Goal: Information Seeking & Learning: Check status

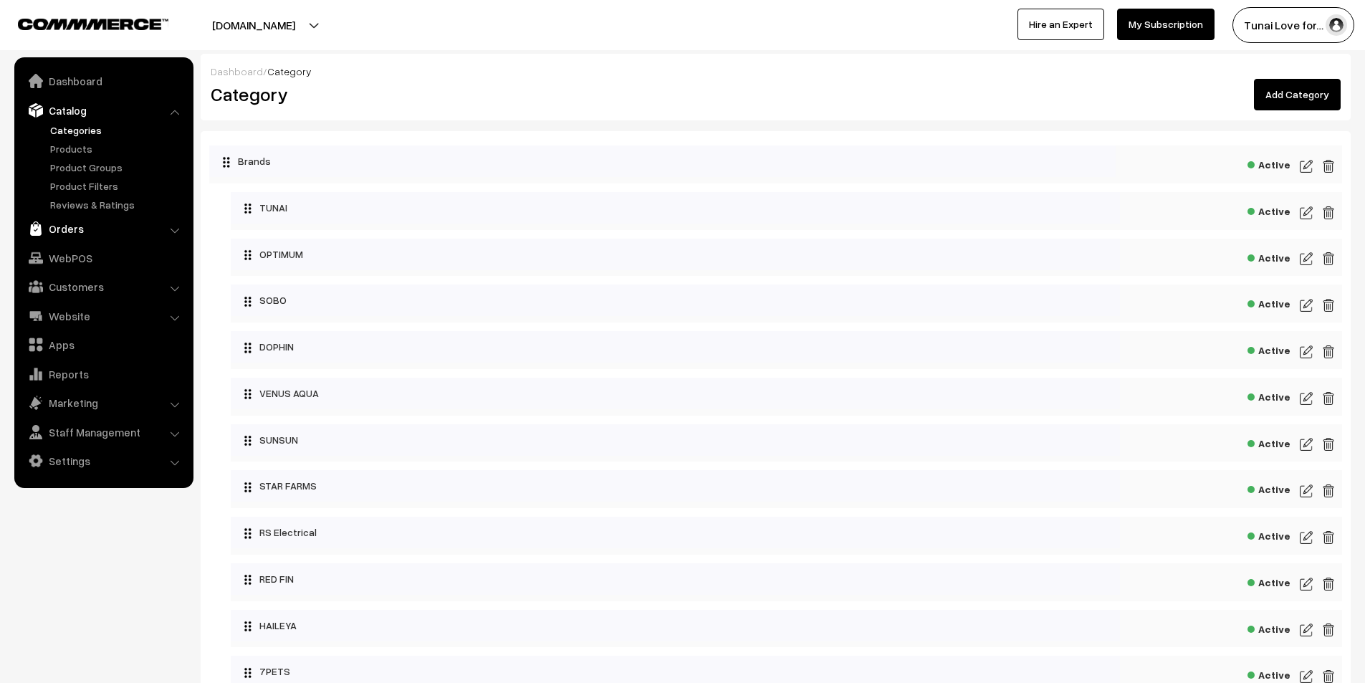
click at [75, 231] on link "Orders" at bounding box center [103, 229] width 171 height 26
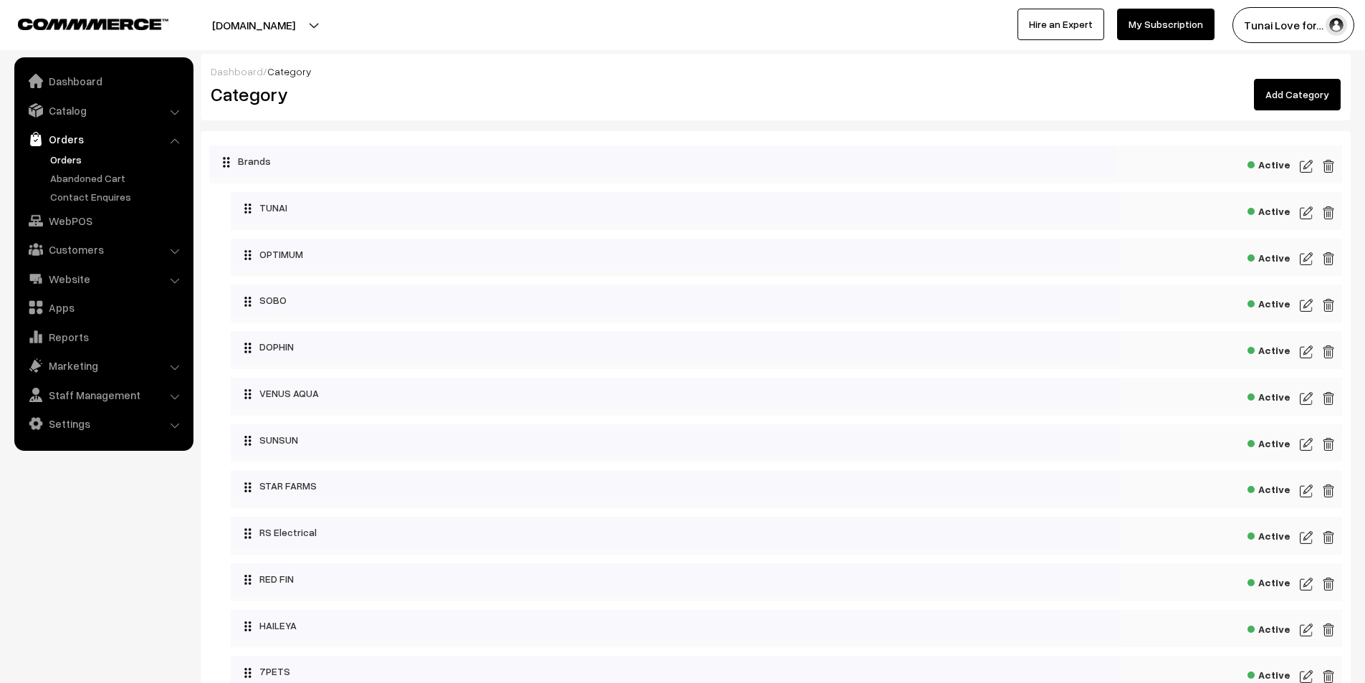
click at [61, 159] on link "Orders" at bounding box center [118, 159] width 142 height 15
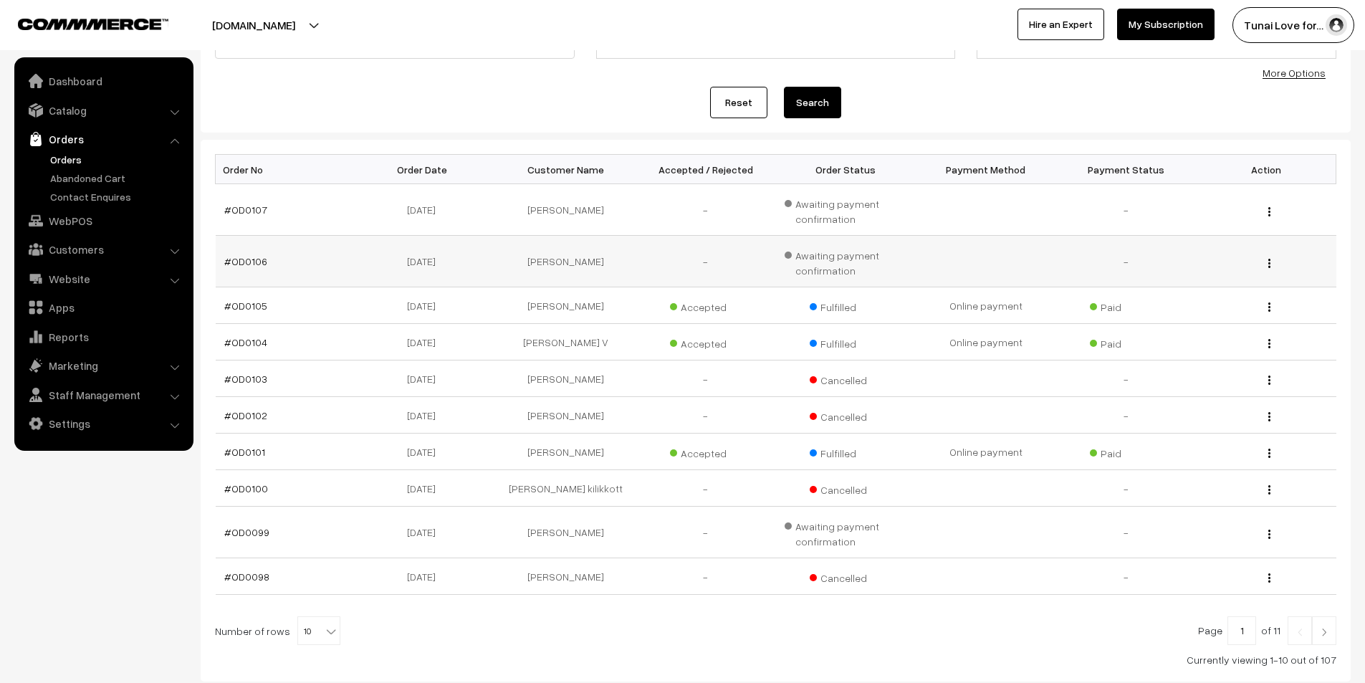
scroll to position [143, 0]
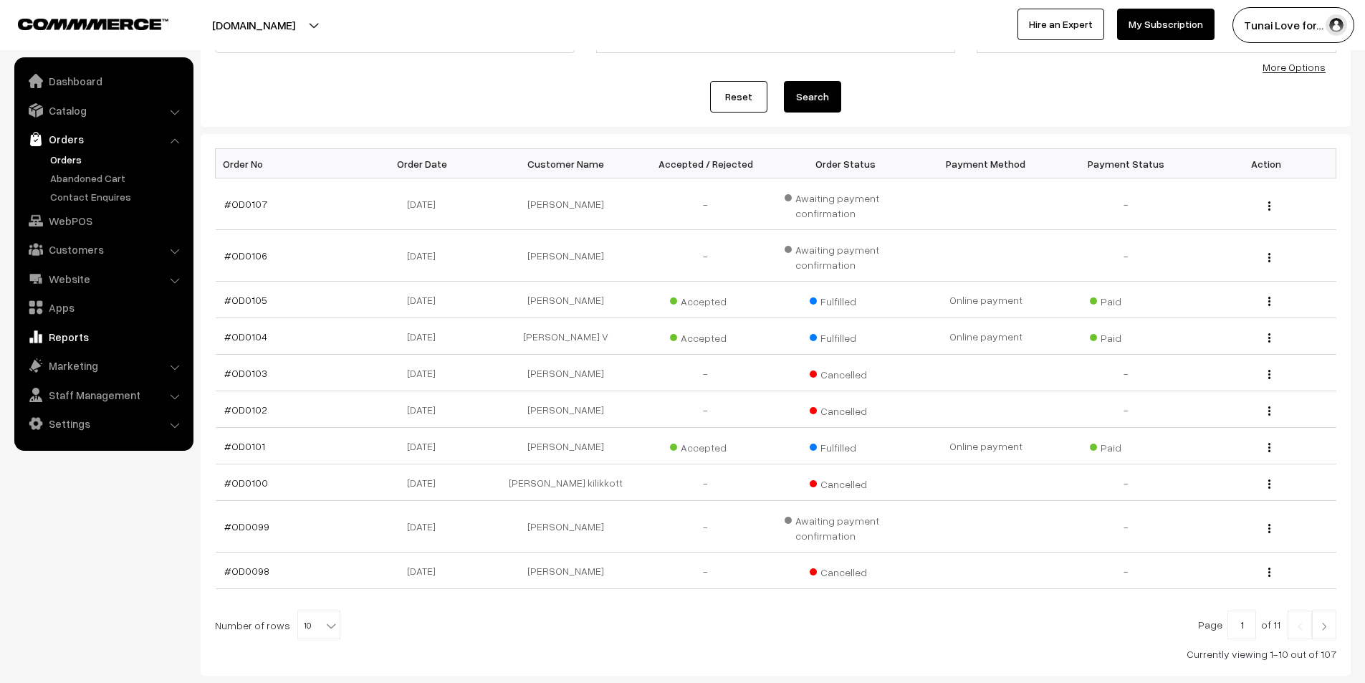
click at [79, 341] on link "Reports" at bounding box center [103, 337] width 171 height 26
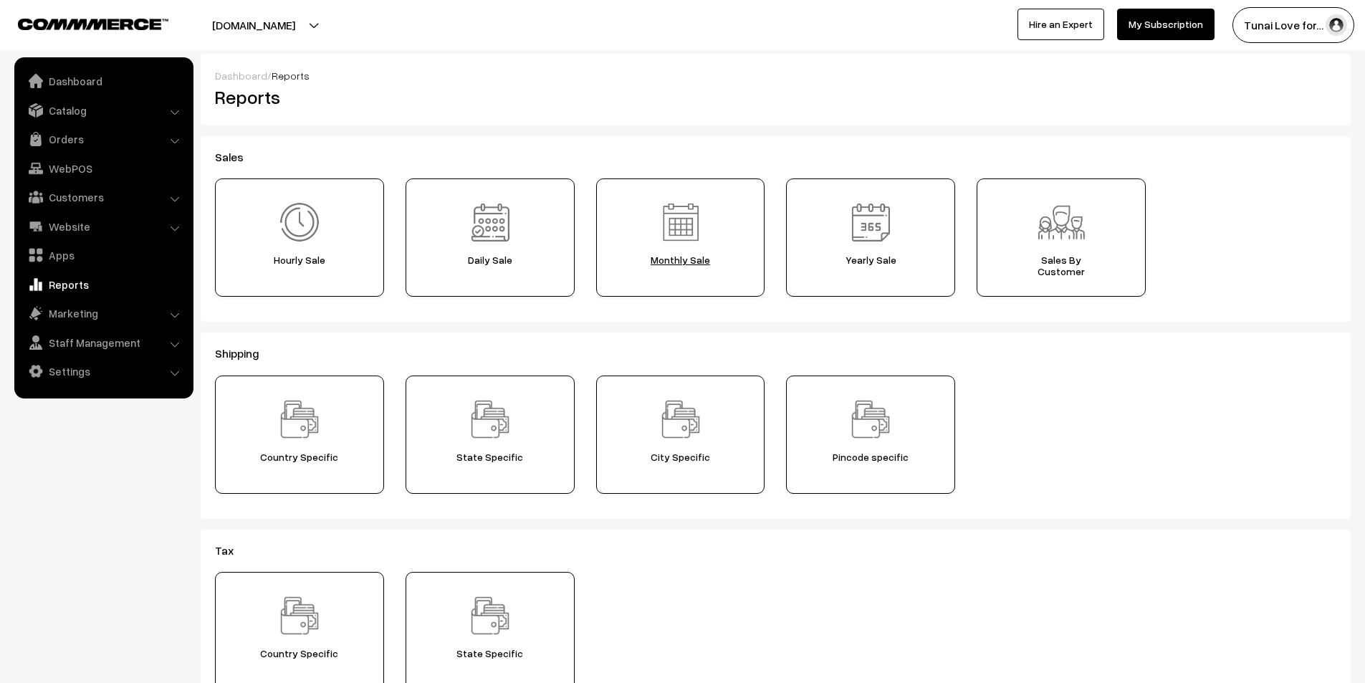
click at [732, 244] on div "Monthly Sale" at bounding box center [680, 237] width 169 height 118
